Goal: Check status: Check status

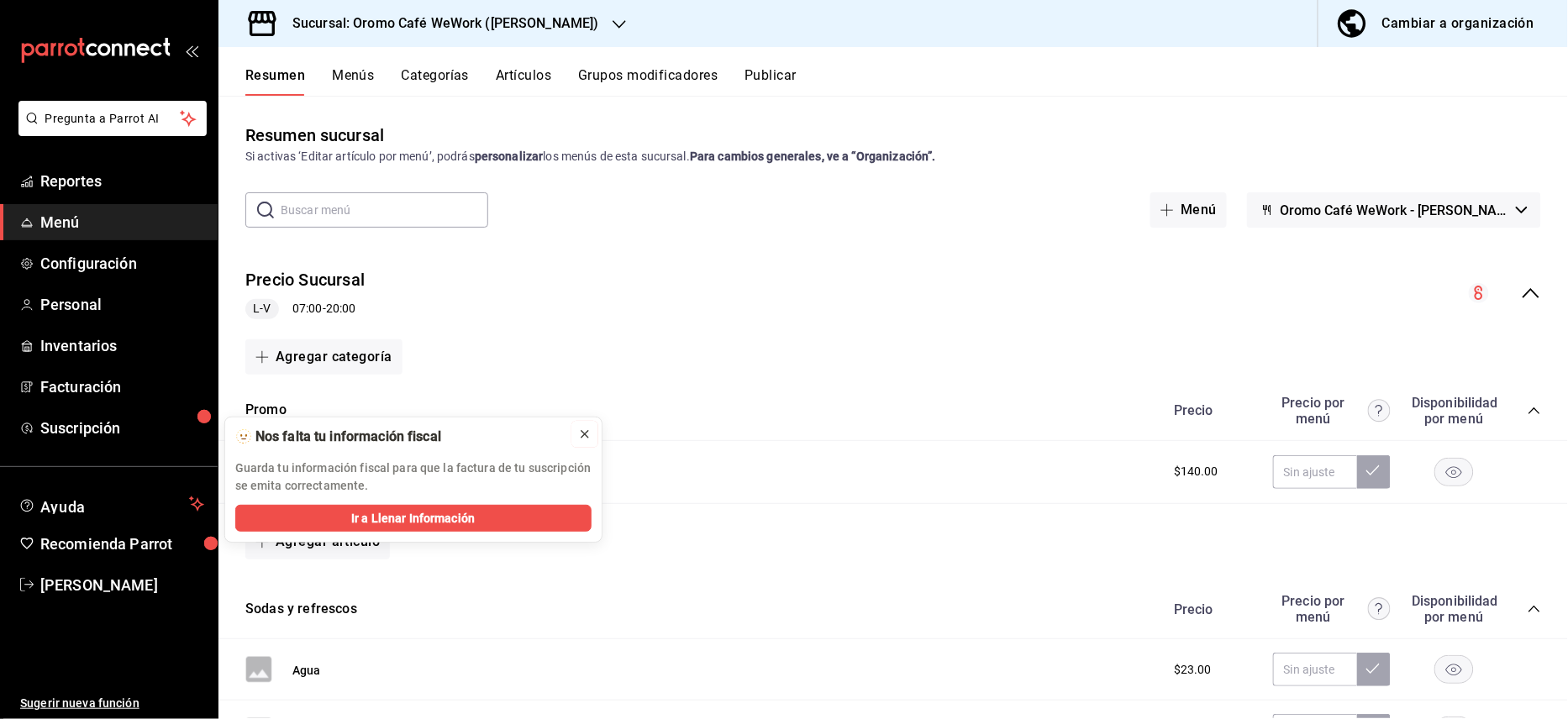
click at [583, 438] on icon at bounding box center [585, 434] width 14 height 14
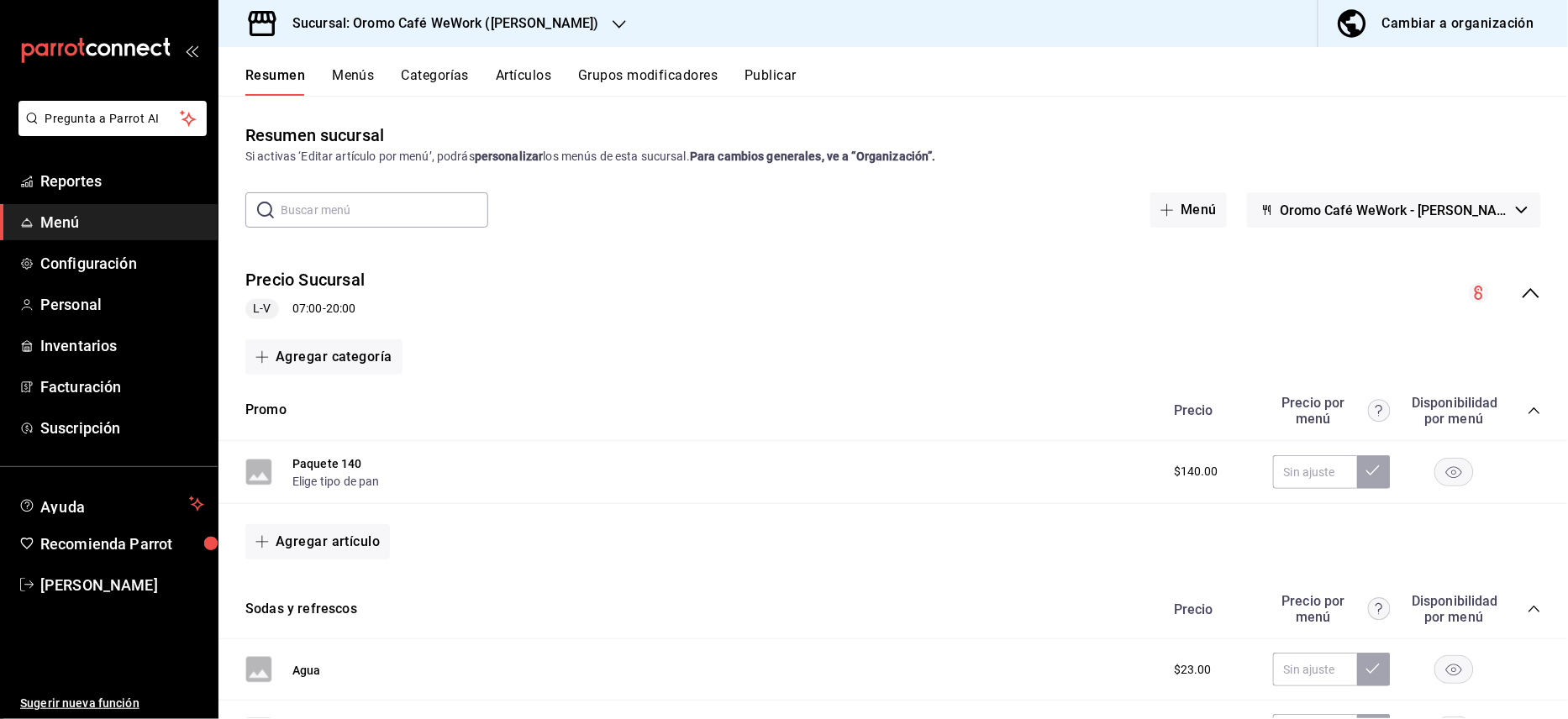
click at [522, 15] on h3 "Sucursal: Oromo Café WeWork (Mariano Escobedo)" at bounding box center [439, 24] width 320 height 21
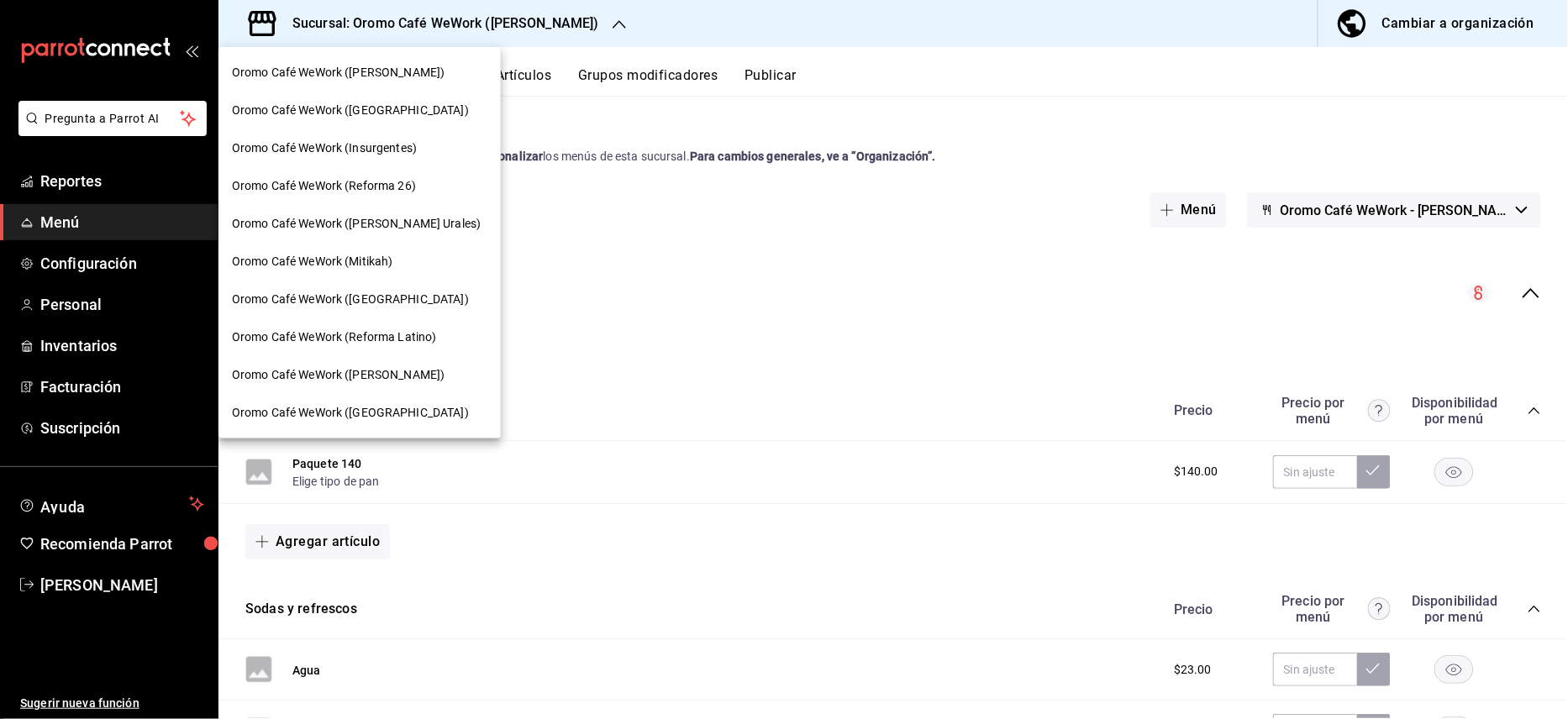
click at [307, 145] on span "Oromo Café WeWork (Insurgentes)" at bounding box center [324, 148] width 185 height 18
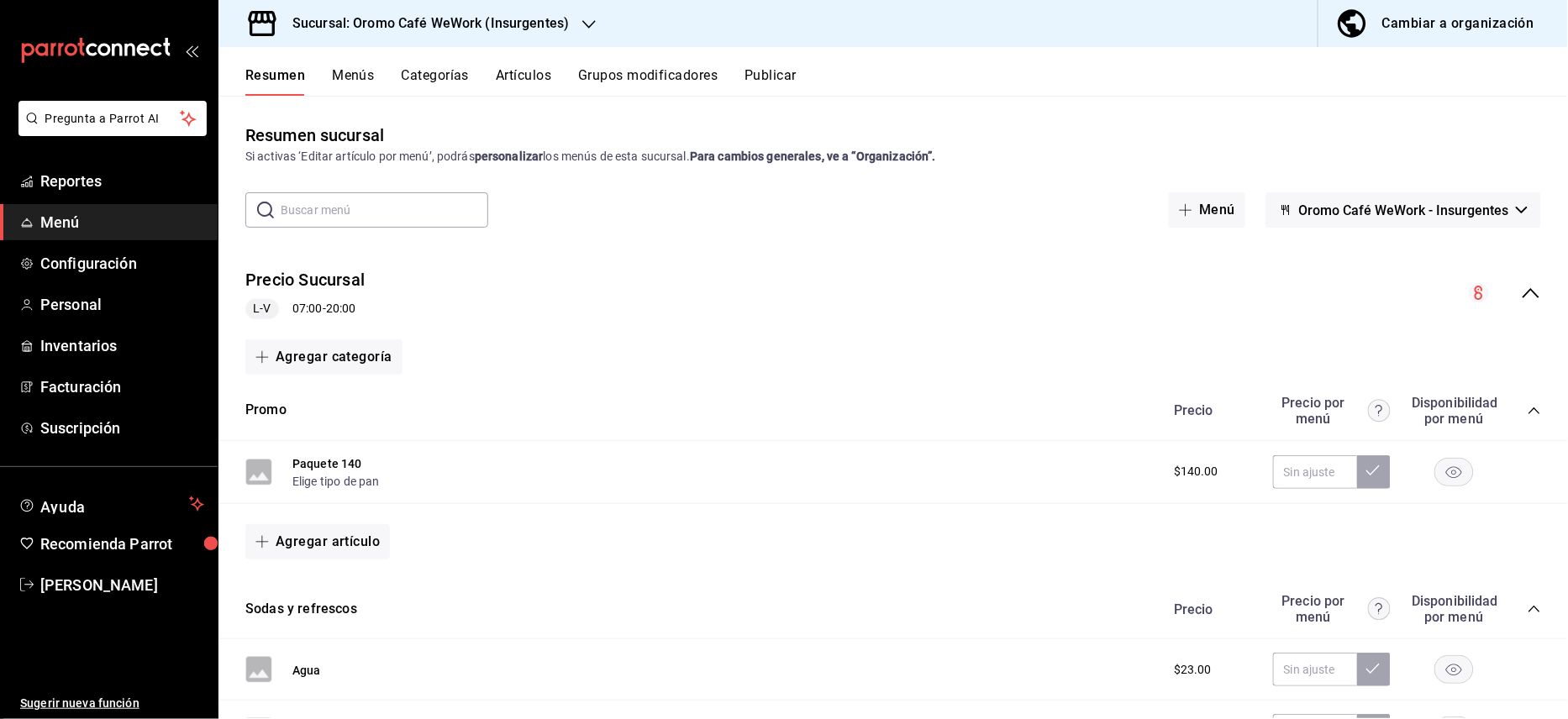
click at [77, 222] on span "Menú" at bounding box center [122, 222] width 164 height 23
click at [77, 179] on span "Reportes" at bounding box center [122, 181] width 164 height 23
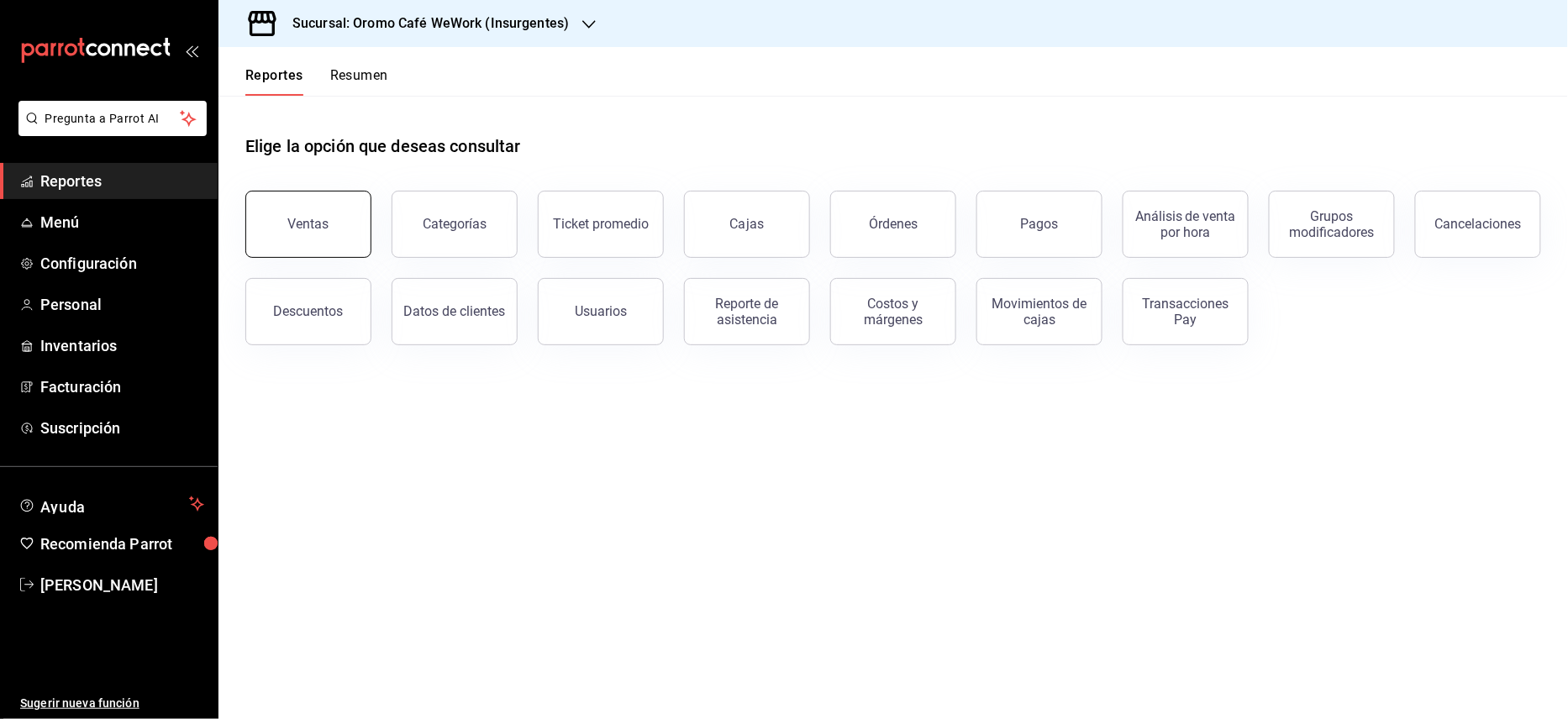
click at [299, 217] on div "Ventas" at bounding box center [309, 224] width 41 height 16
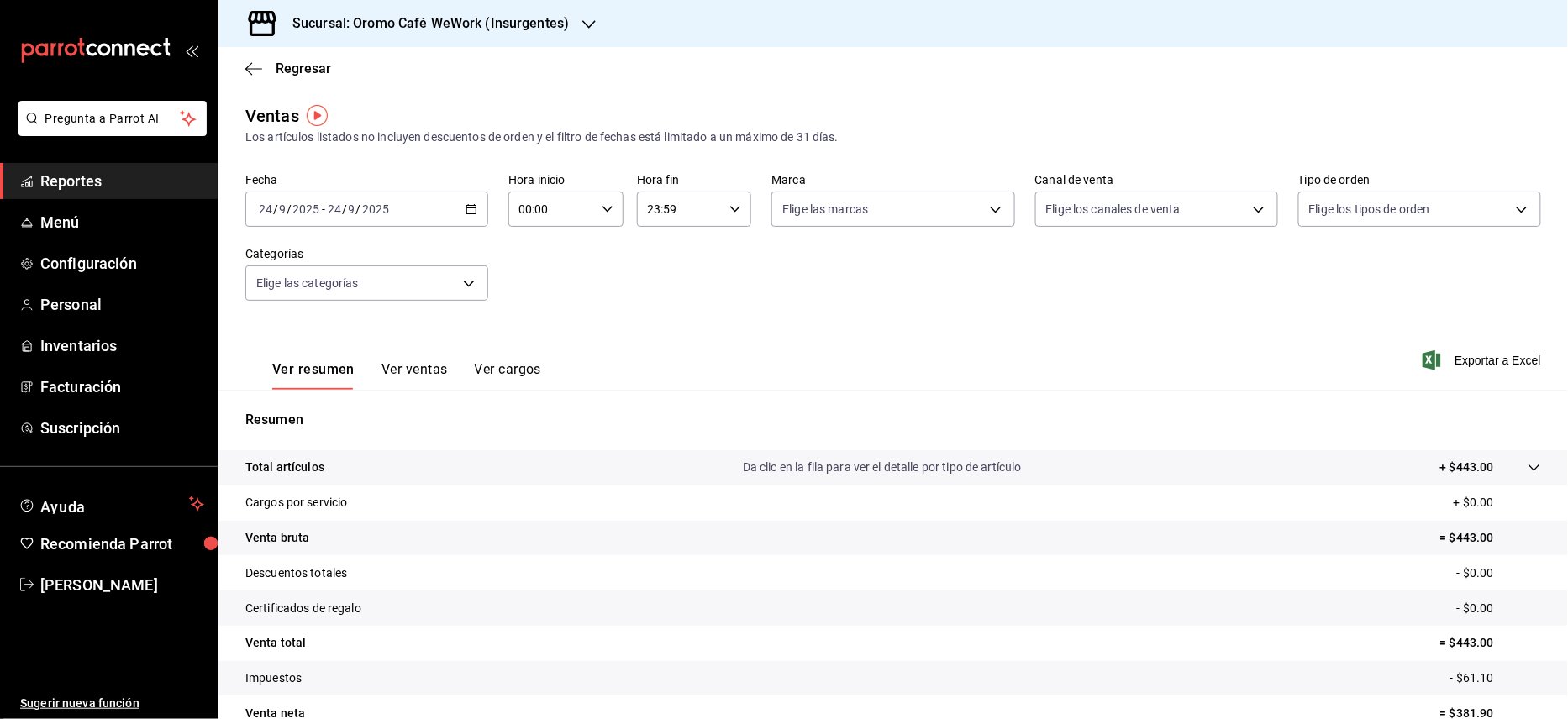
click at [439, 373] on button "Ver ventas" at bounding box center [415, 375] width 67 height 28
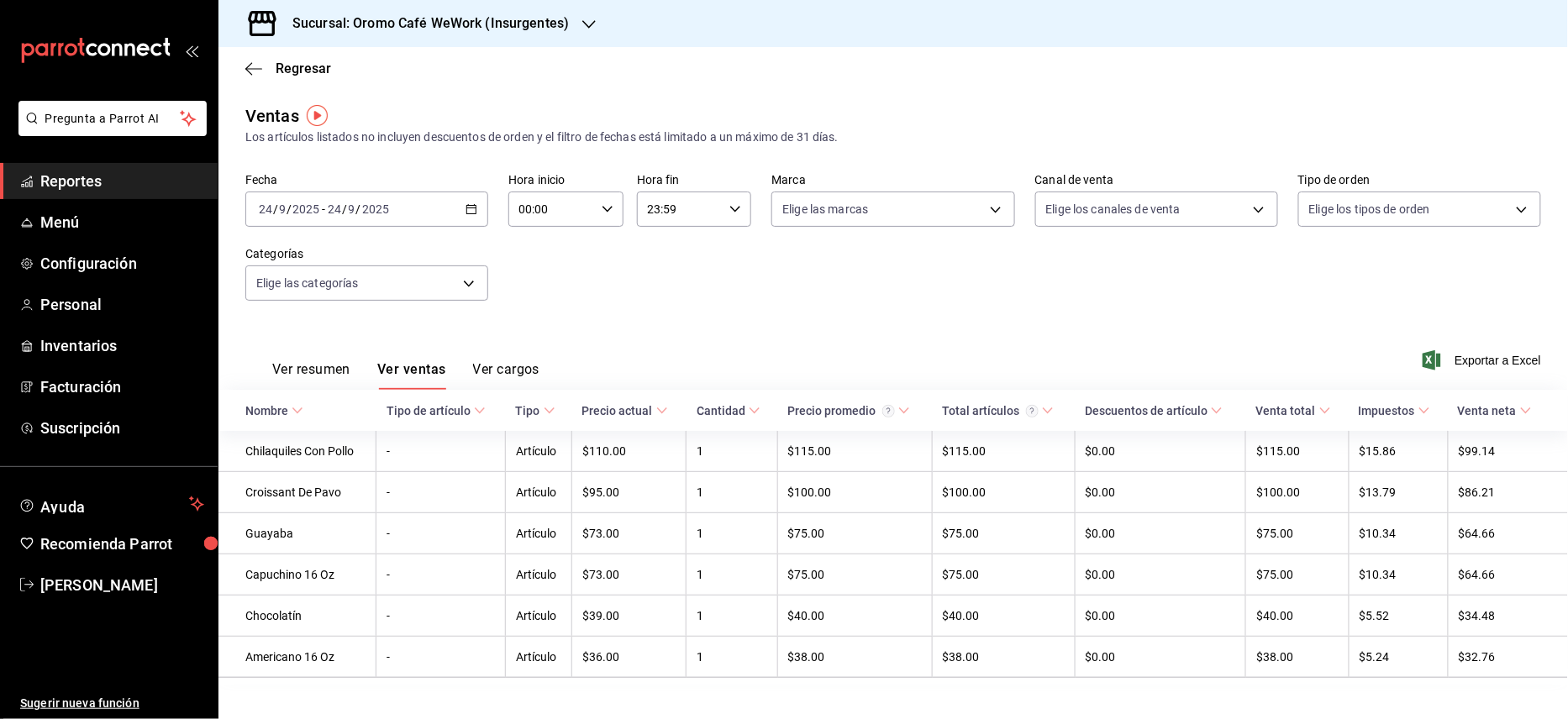
click at [452, 205] on div "2025-09-24 24 / 9 / 2025 - 2025-09-24 24 / 9 / 2025" at bounding box center [367, 209] width 243 height 35
drag, startPoint x: 452, startPoint y: 205, endPoint x: 468, endPoint y: 213, distance: 17.9
click at [468, 213] on icon "button" at bounding box center [471, 209] width 12 height 12
click at [346, 410] on span "Rango de fechas" at bounding box center [325, 411] width 130 height 18
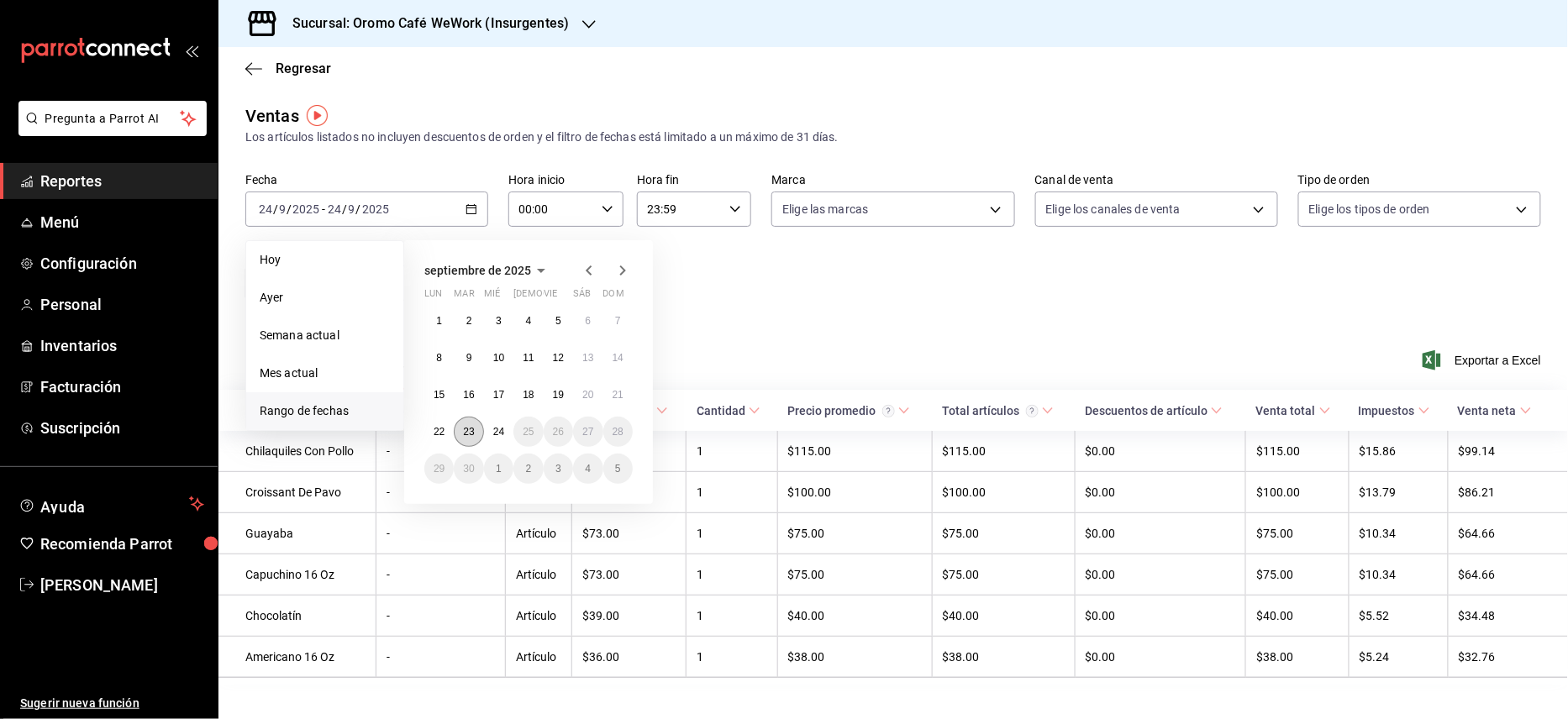
click at [481, 434] on button "23" at bounding box center [469, 431] width 29 height 30
click at [592, 264] on icon "button" at bounding box center [589, 271] width 21 height 21
click at [447, 468] on button "25" at bounding box center [439, 469] width 29 height 30
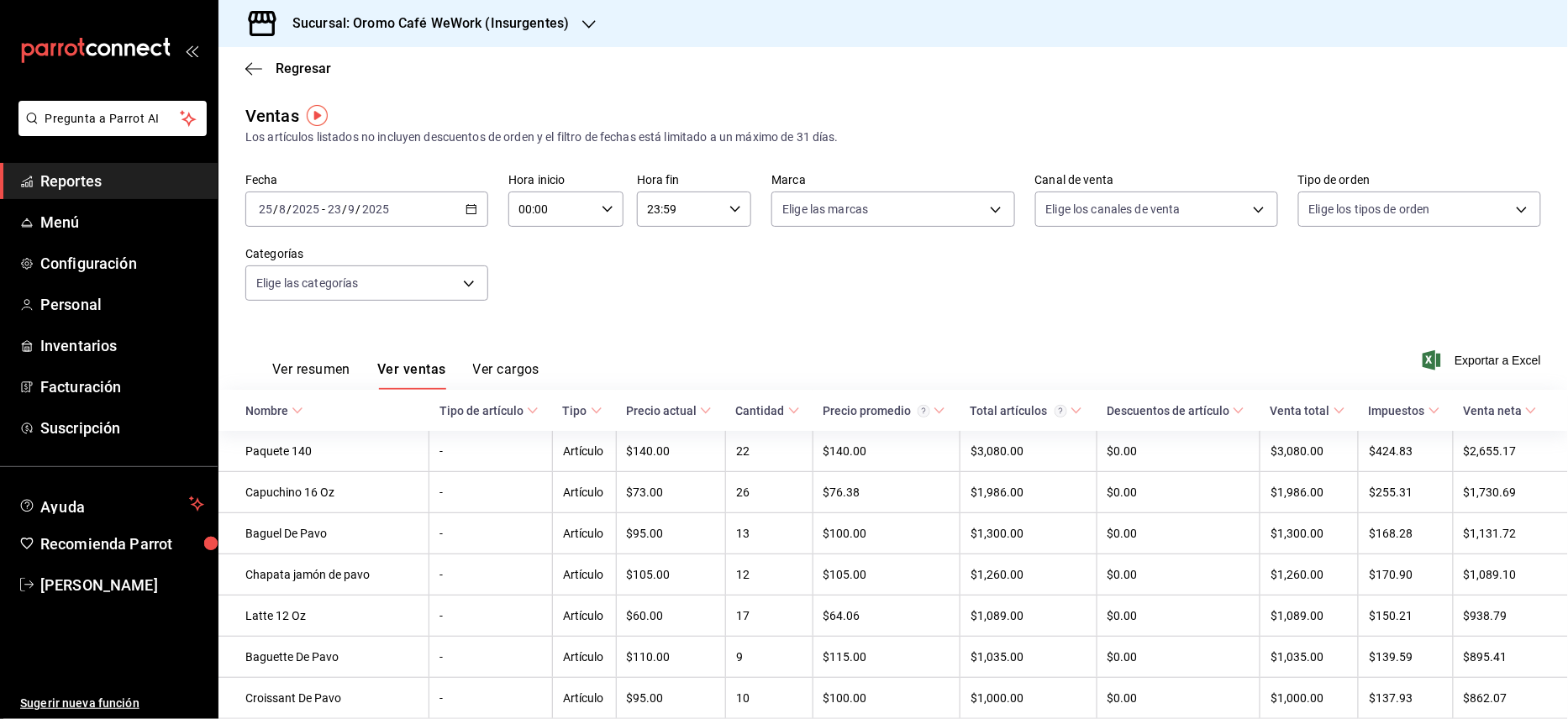
click at [788, 414] on icon at bounding box center [794, 411] width 12 height 12
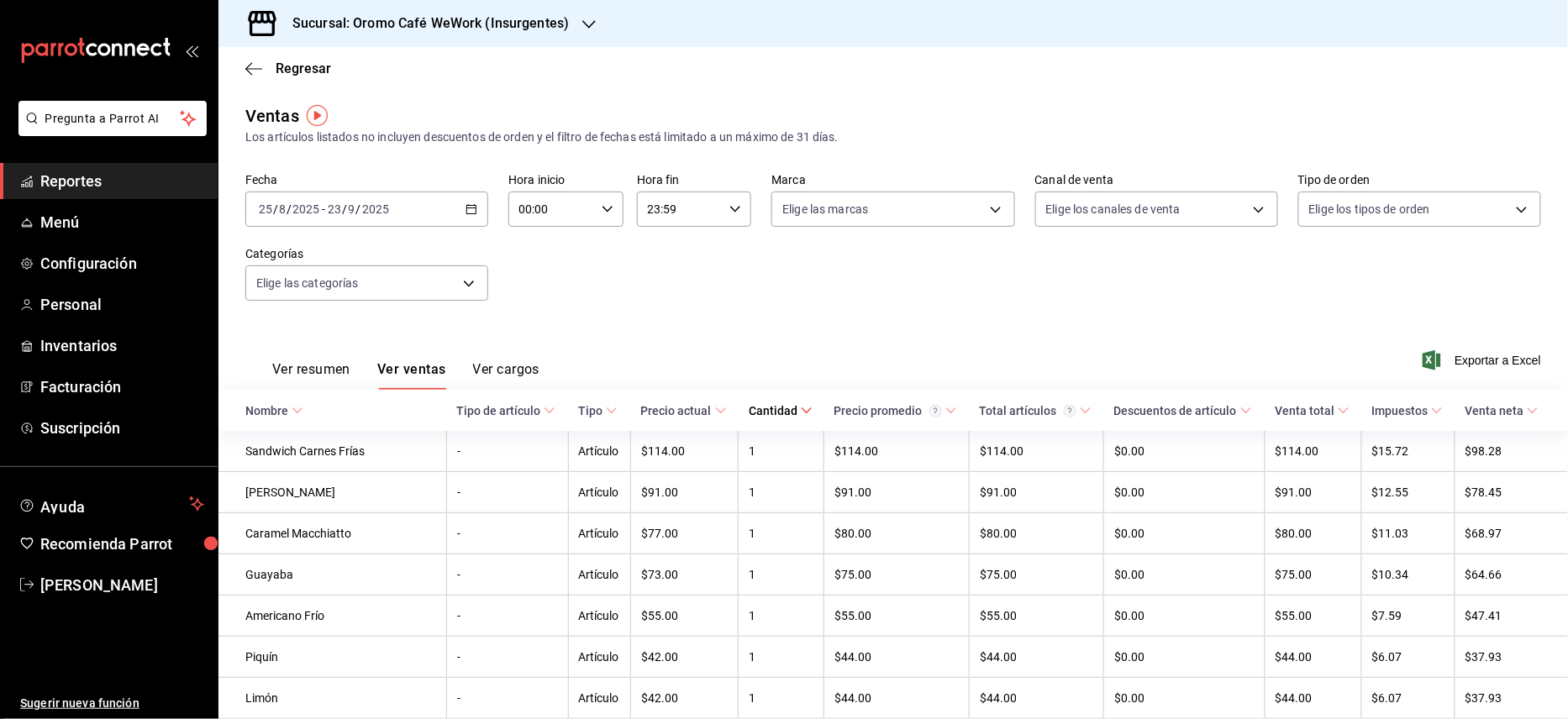
click at [776, 414] on div "Cantidad" at bounding box center [773, 411] width 49 height 14
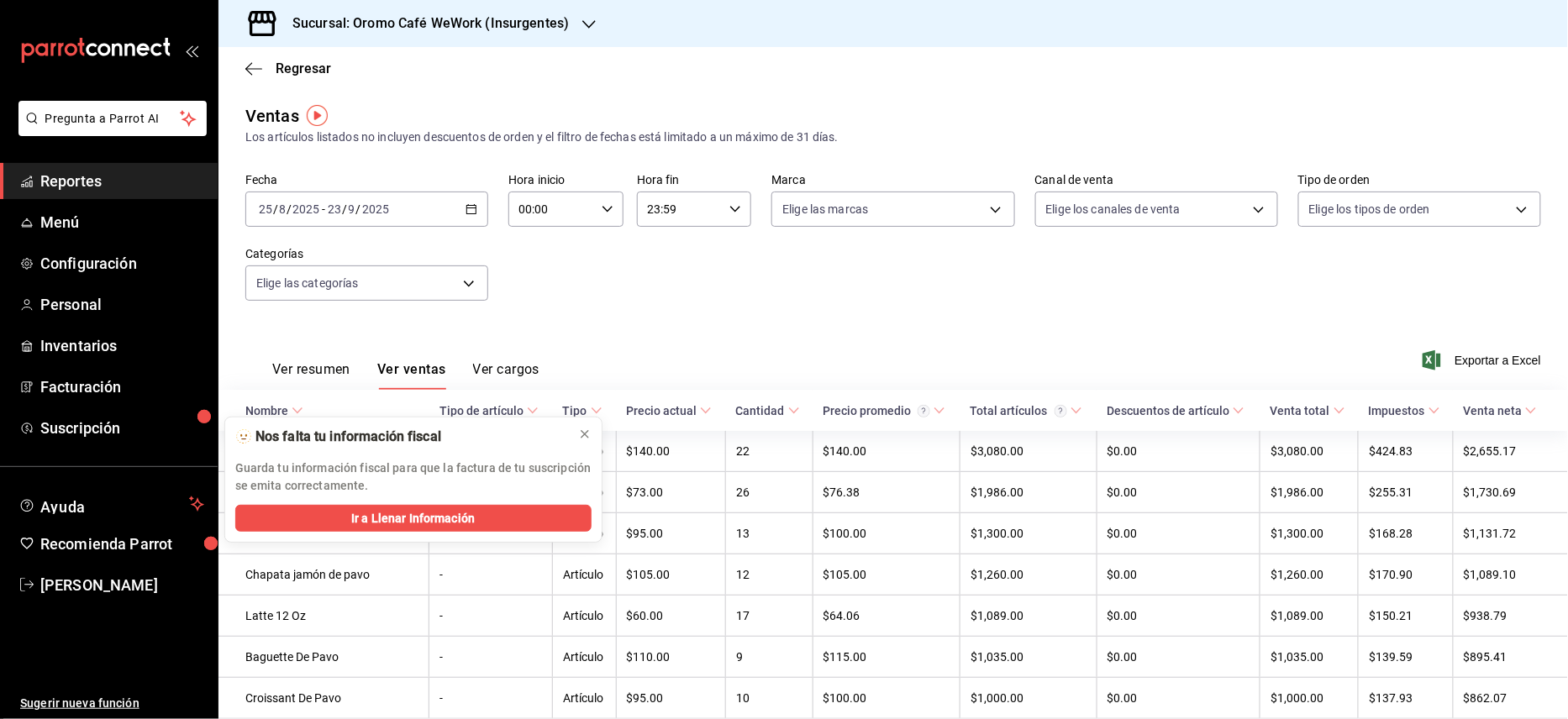
click at [808, 333] on div "Ver resumen Ver ventas Ver cargos Exportar a Excel" at bounding box center [893, 355] width 1349 height 69
click at [579, 437] on icon at bounding box center [585, 434] width 14 height 14
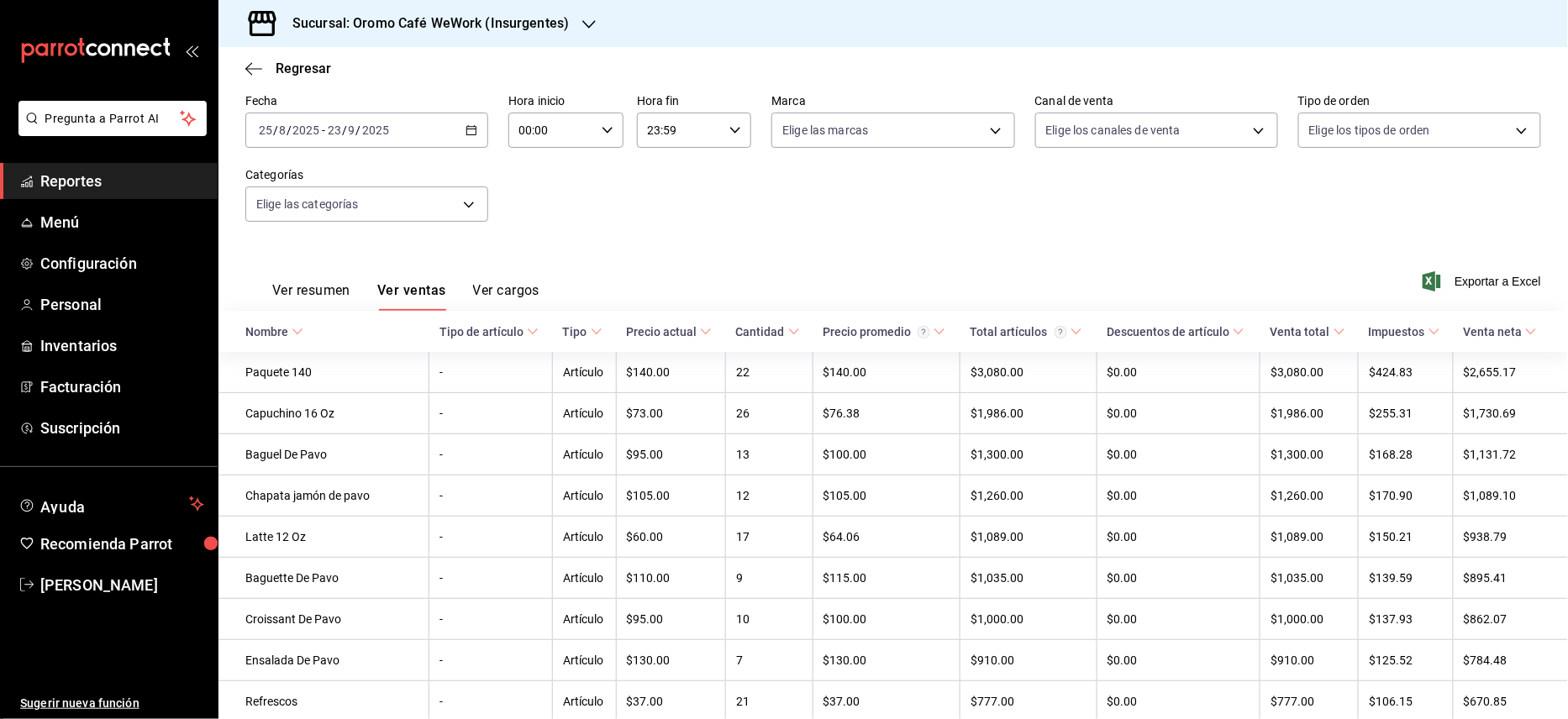
scroll to position [112, 0]
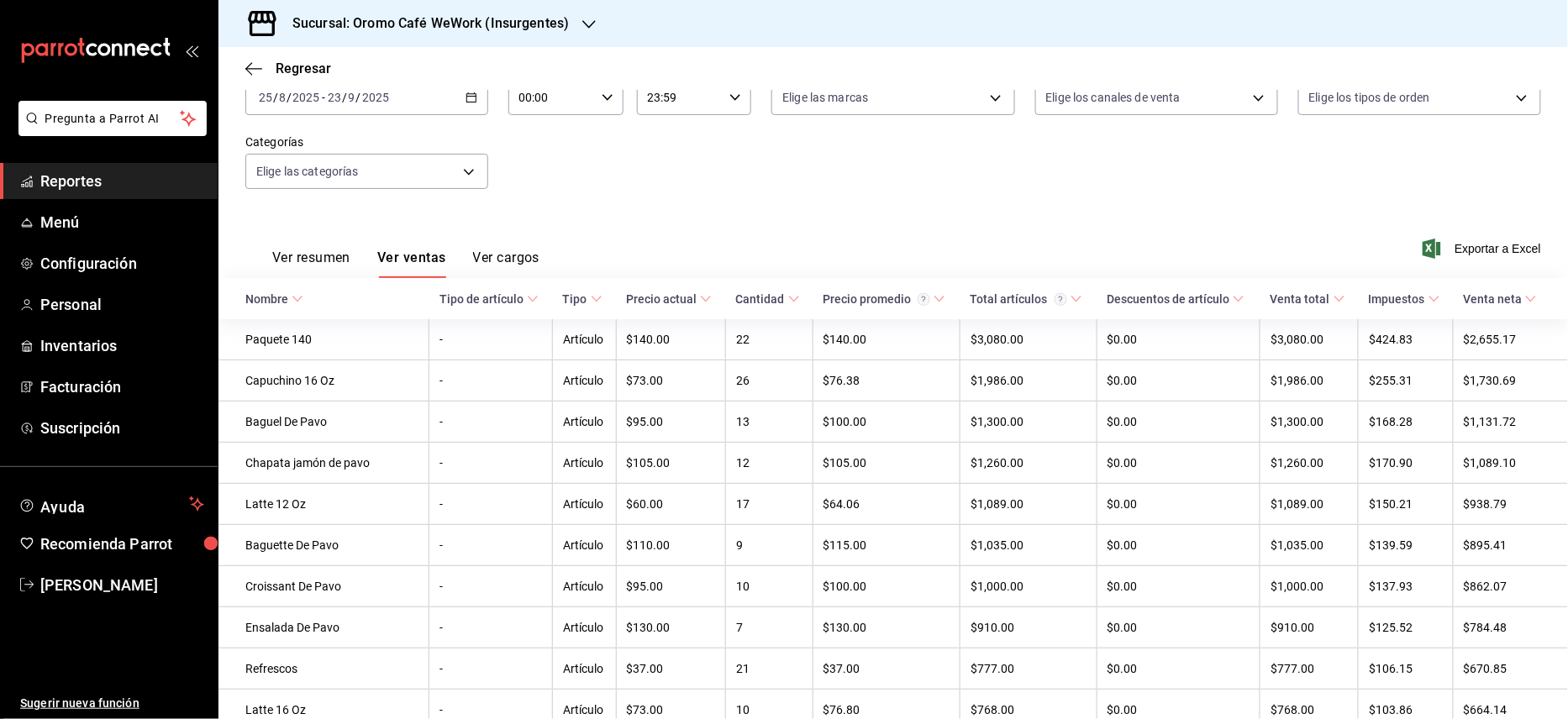
click at [788, 294] on icon at bounding box center [794, 299] width 12 height 12
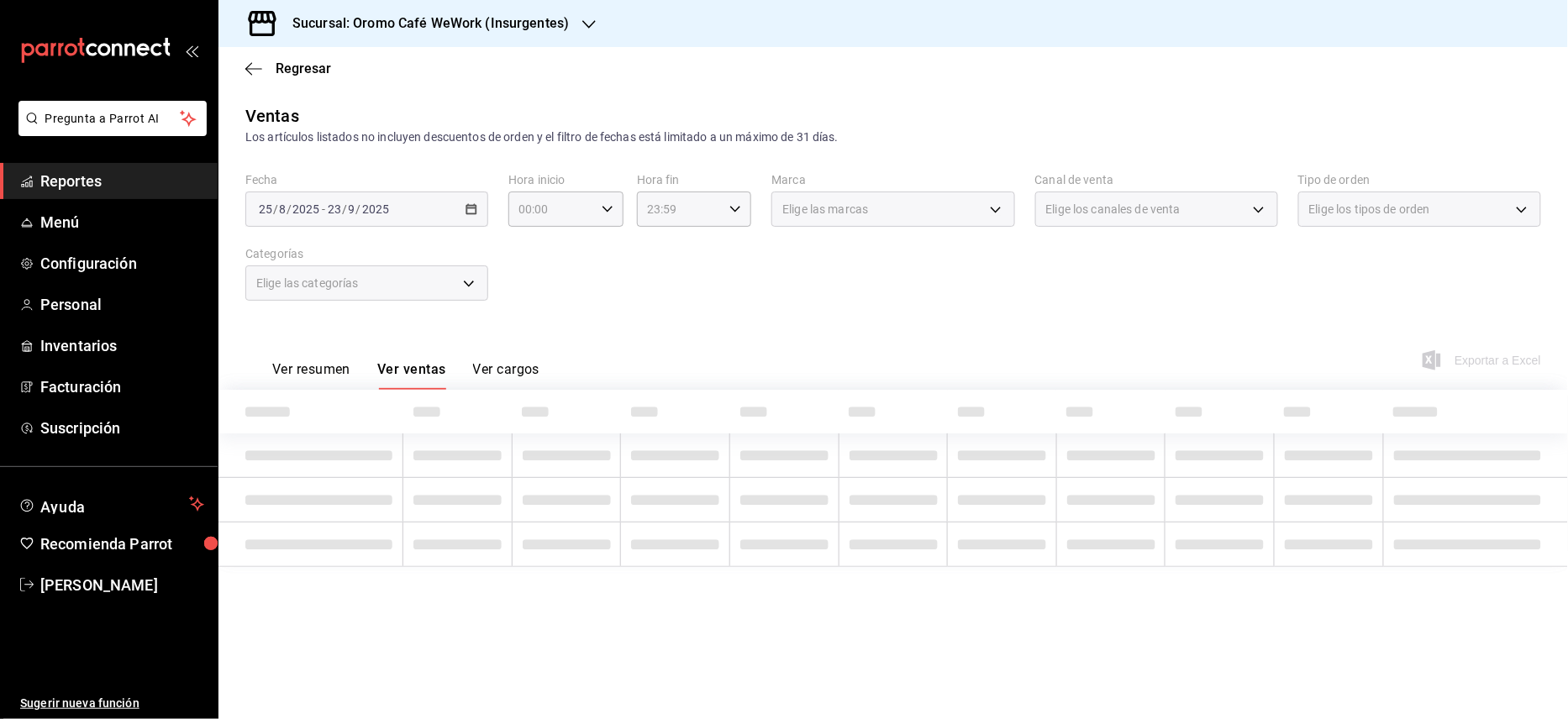
scroll to position [0, 0]
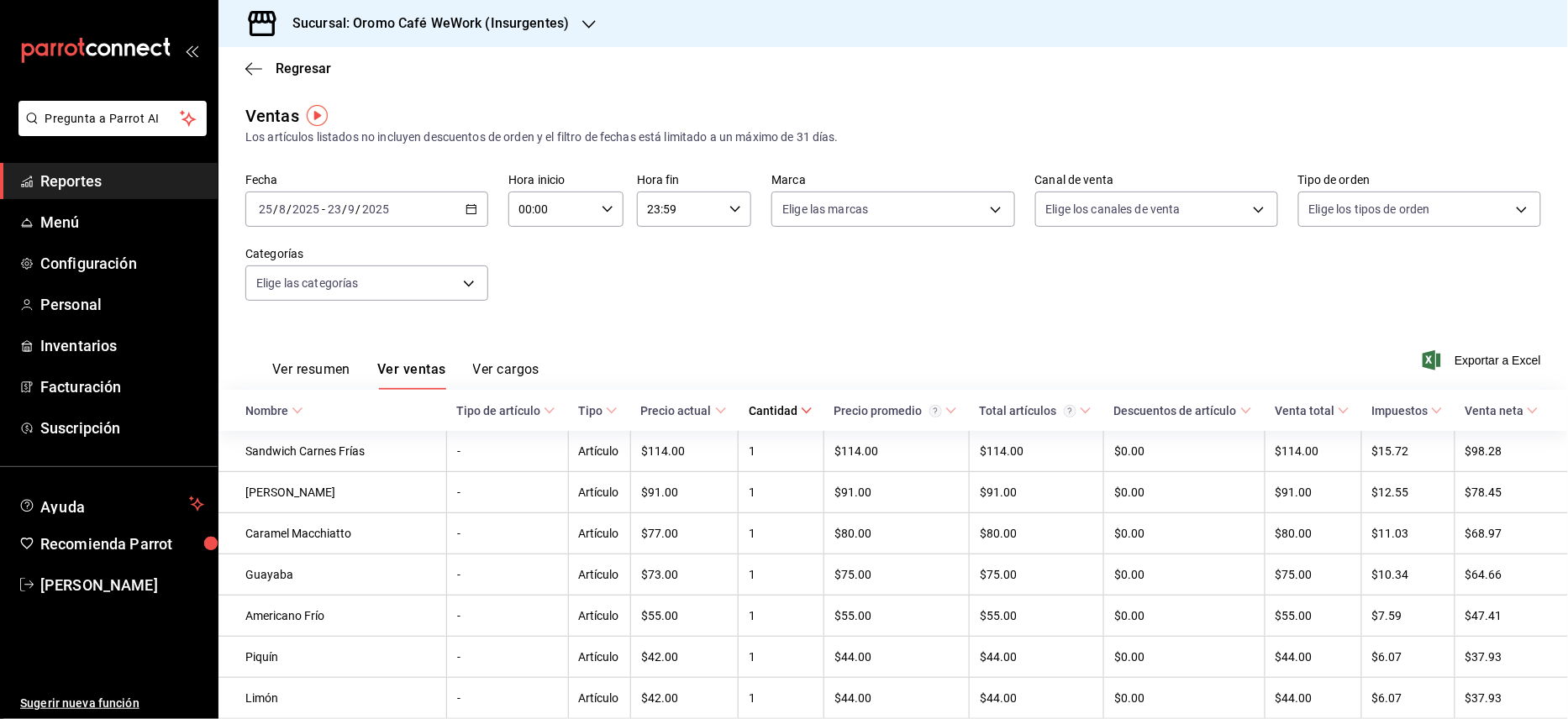
click at [791, 405] on span "Cantidad" at bounding box center [781, 411] width 64 height 14
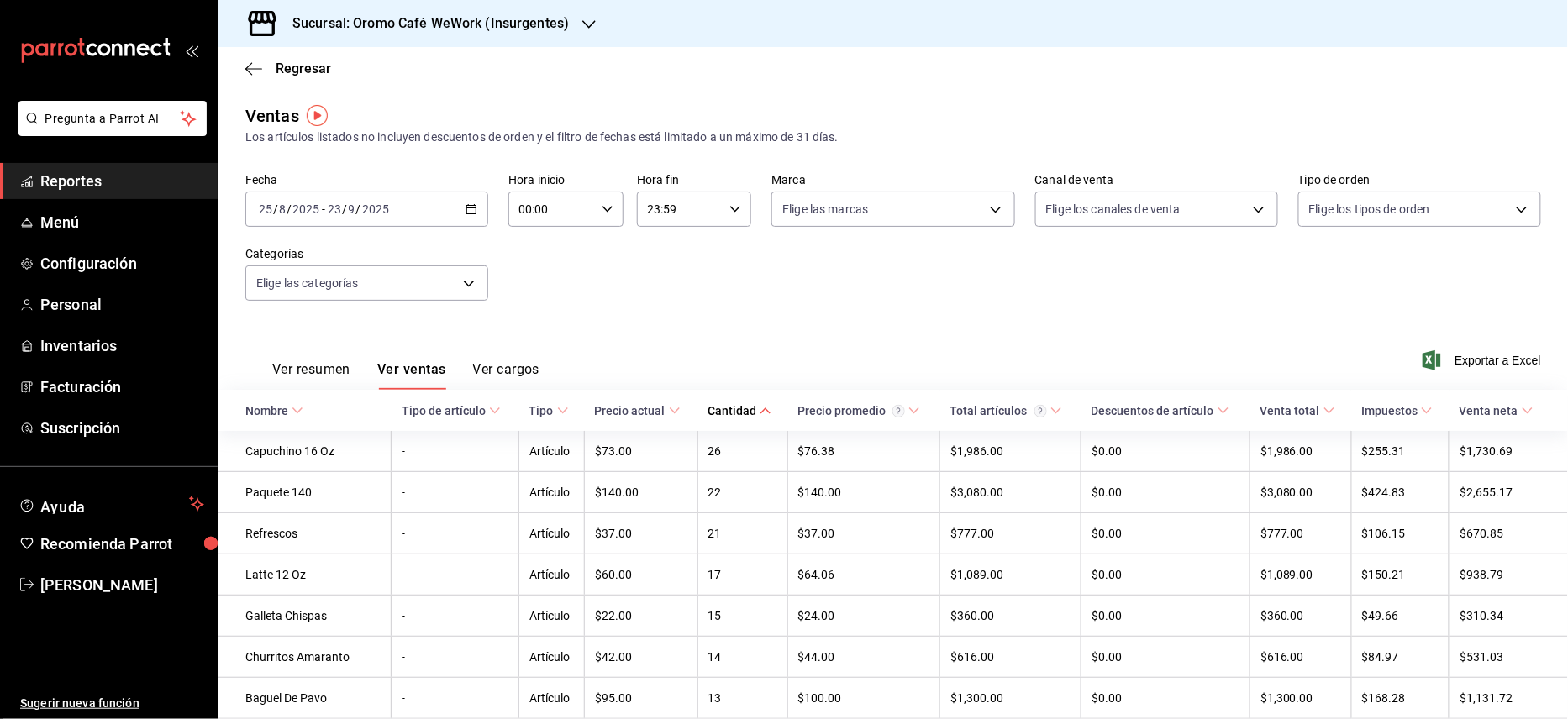
click at [854, 286] on div "Fecha [DATE] [DATE] - [DATE] [DATE] Hora inicio 00:00 Hora inicio Hora fin 23:5…" at bounding box center [893, 246] width 1296 height 148
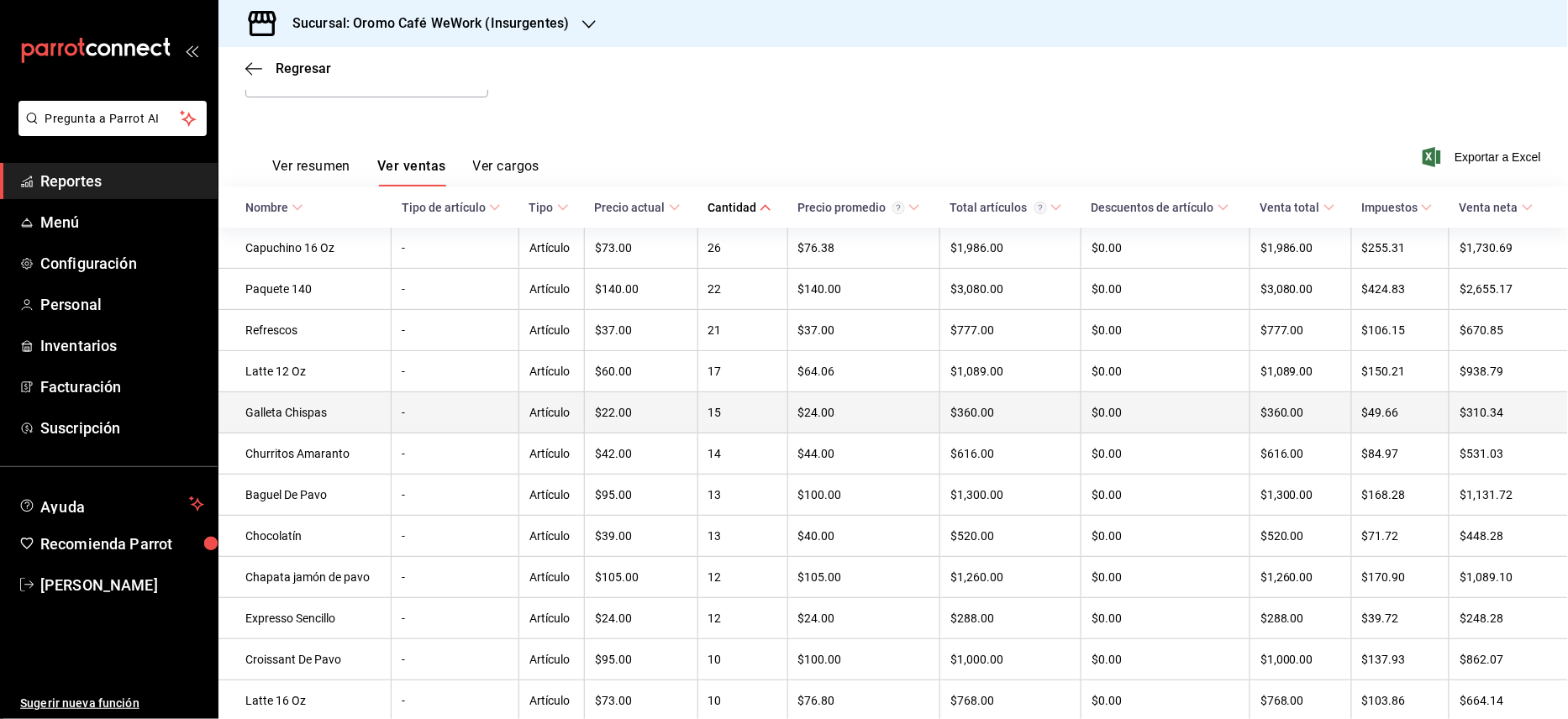
scroll to position [223, 0]
